Goal: Obtain resource: Download file/media

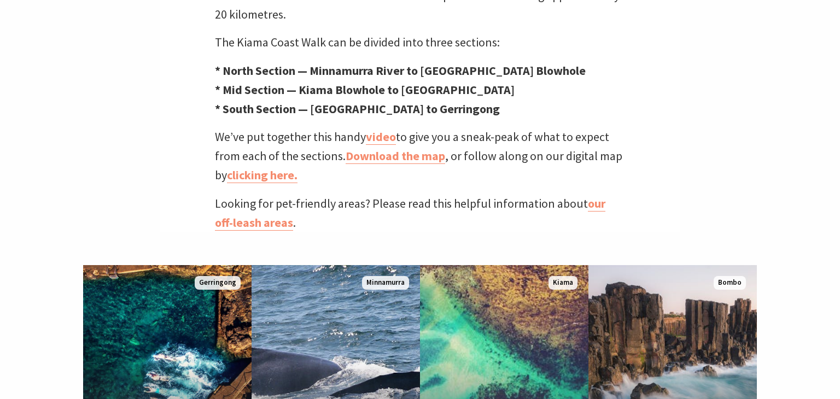
scroll to position [491, 0]
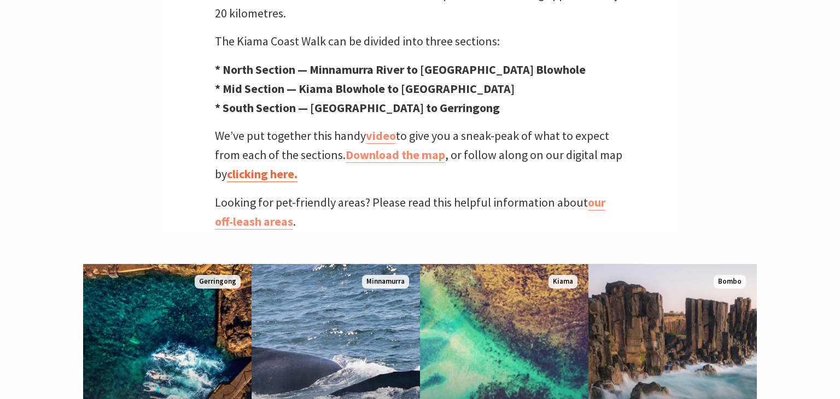
click at [279, 166] on link "clicking here." at bounding box center [262, 174] width 71 height 16
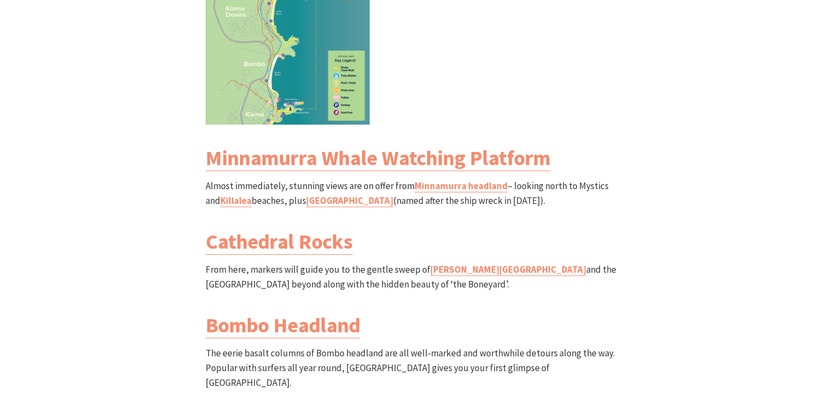
scroll to position [1277, 0]
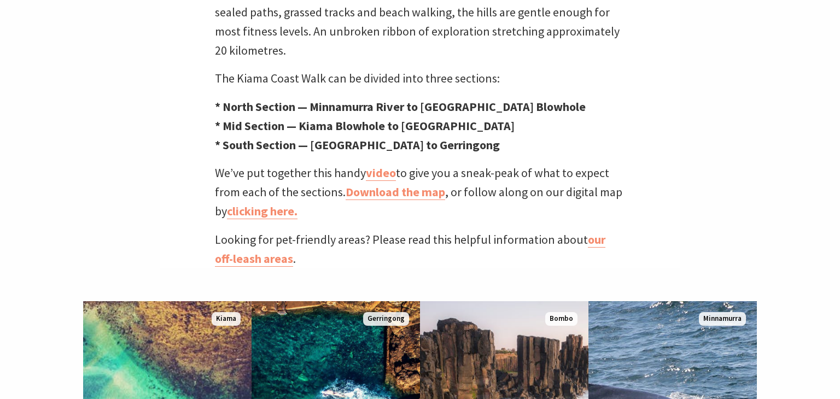
scroll to position [455, 0]
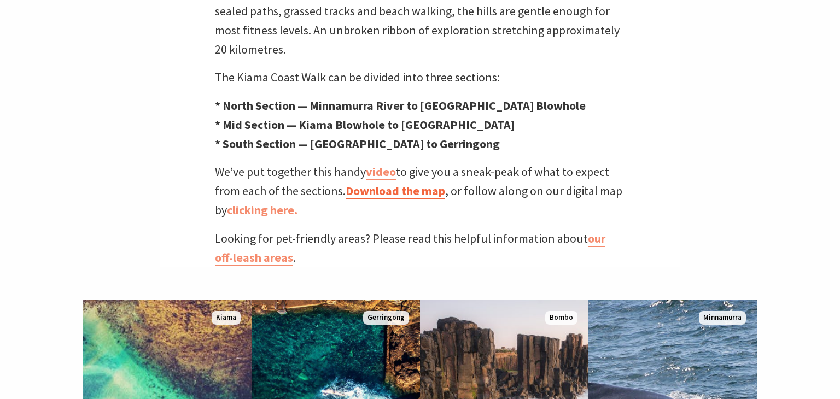
click at [396, 183] on link "Download the map" at bounding box center [394, 191] width 99 height 16
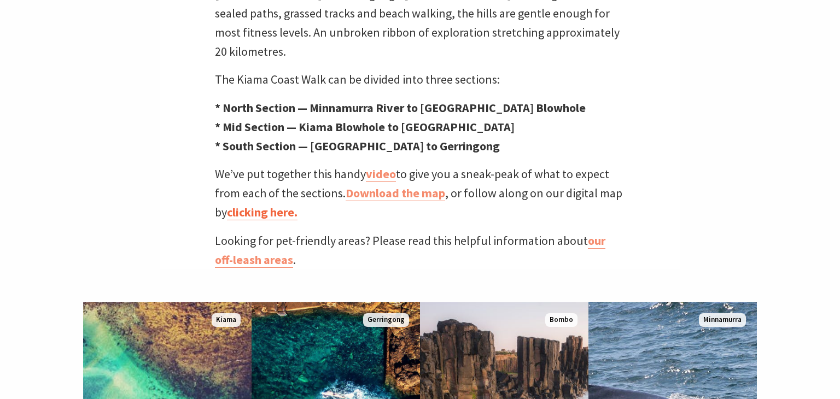
scroll to position [357, 837]
click at [259, 204] on link "clicking here." at bounding box center [262, 212] width 71 height 16
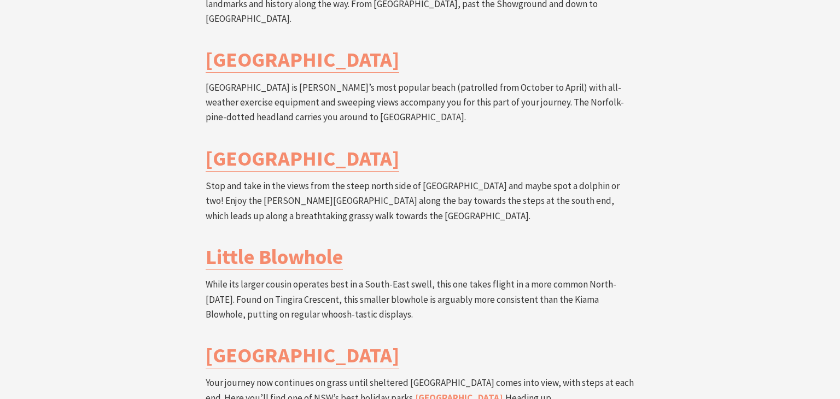
scroll to position [2302, 0]
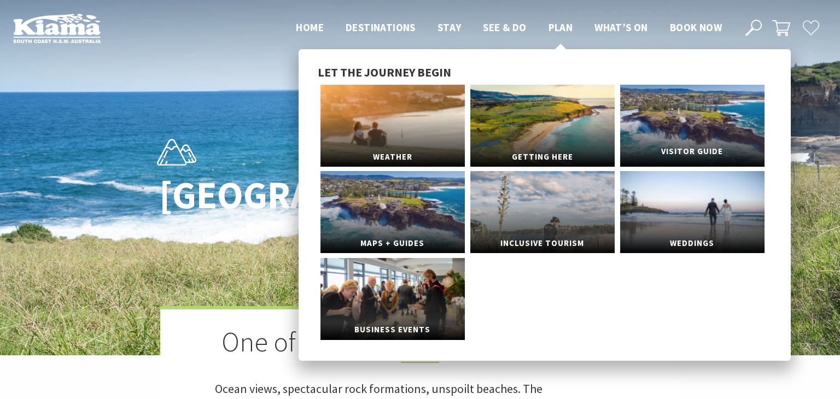
click at [696, 150] on span "Visitor Guide" at bounding box center [692, 152] width 144 height 20
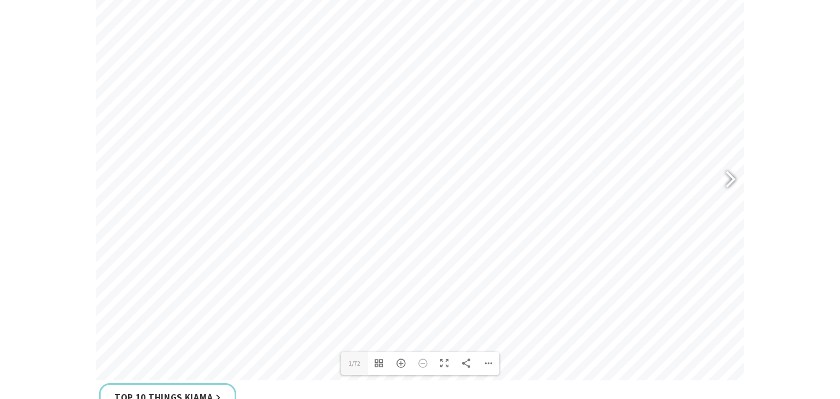
scroll to position [438, 0]
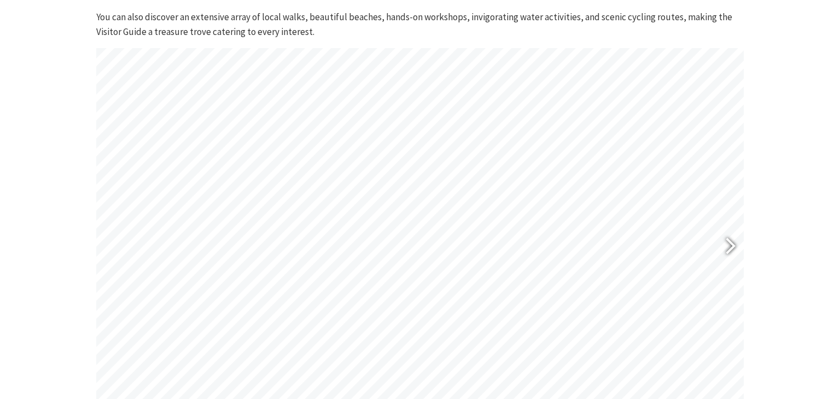
click at [732, 243] on div at bounding box center [725, 247] width 25 height 40
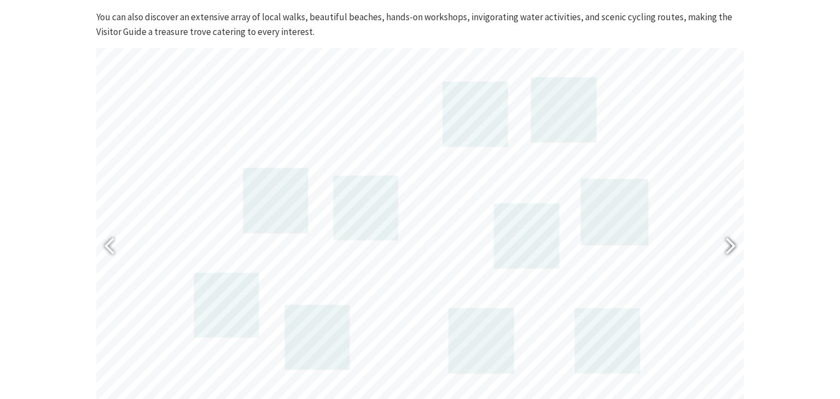
click at [732, 243] on div at bounding box center [725, 247] width 25 height 40
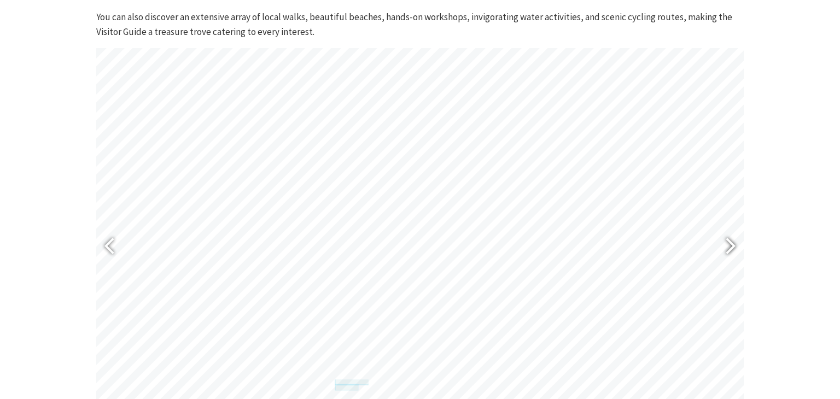
click at [732, 243] on div at bounding box center [725, 247] width 25 height 40
type input "13"
